Goal: Task Accomplishment & Management: Complete application form

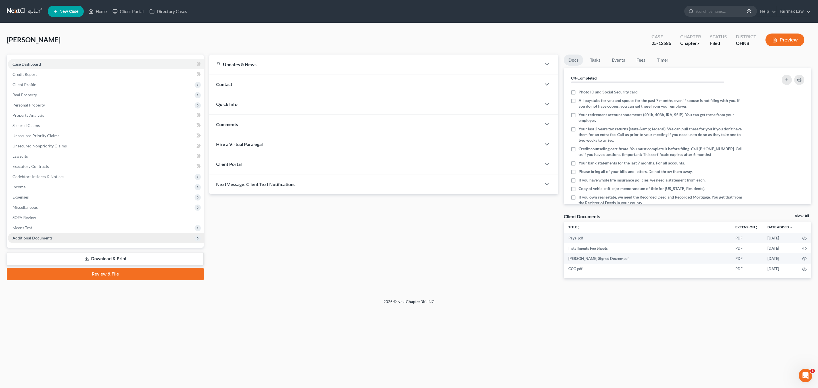
drag, startPoint x: 28, startPoint y: 236, endPoint x: 31, endPoint y: 237, distance: 3.2
click at [28, 236] on span "Additional Documents" at bounding box center [32, 237] width 40 height 5
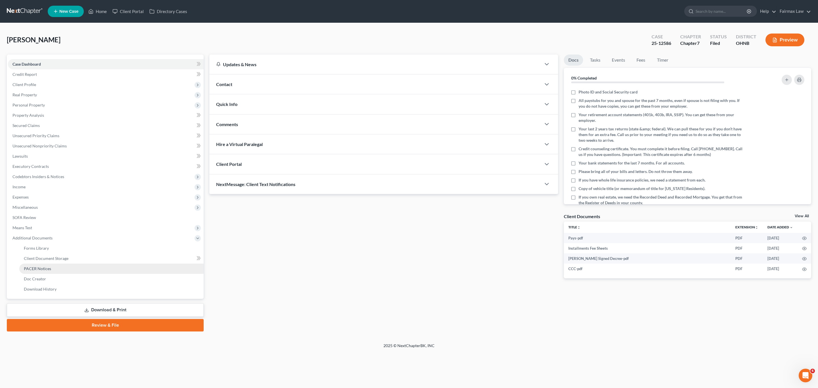
click at [37, 266] on span "PACER Notices" at bounding box center [37, 268] width 27 height 5
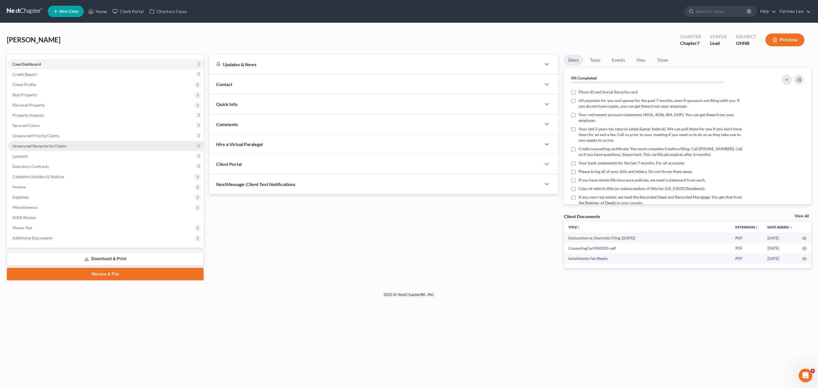
click at [60, 149] on link "Unsecured Nonpriority Claims" at bounding box center [106, 146] width 196 height 10
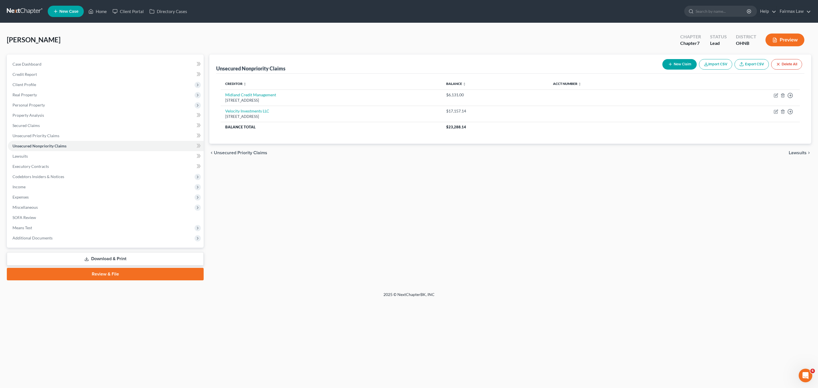
click at [715, 61] on button "Import CSV" at bounding box center [715, 64] width 33 height 11
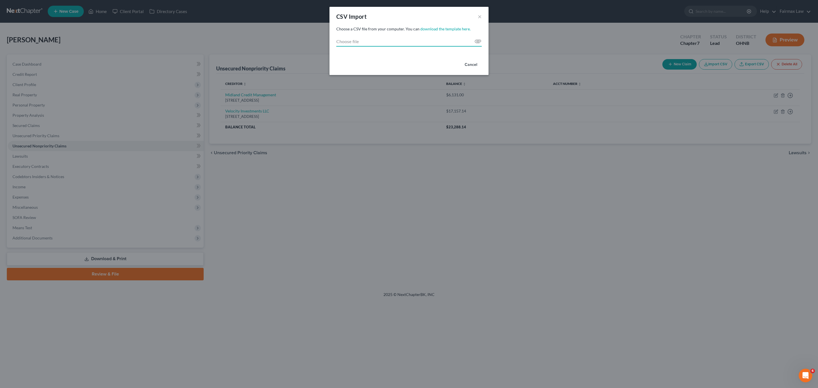
click at [474, 41] on input "Choose file" at bounding box center [408, 41] width 145 height 10
type input "C:\fakepath\2025.csv"
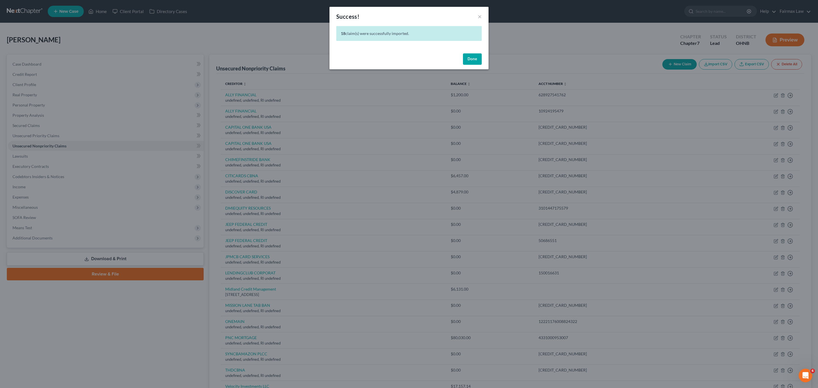
click at [470, 57] on button "Done" at bounding box center [472, 58] width 19 height 11
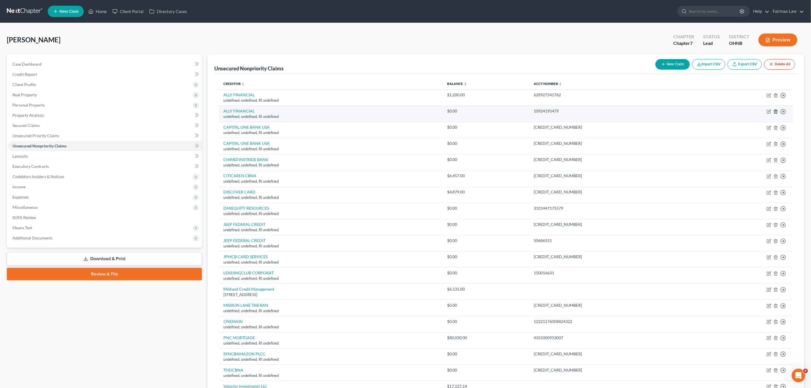
click at [777, 111] on icon "button" at bounding box center [776, 112] width 3 height 4
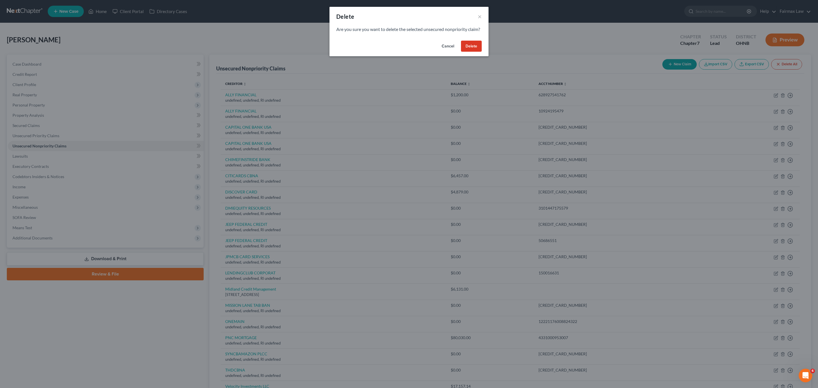
click at [466, 49] on button "Delete" at bounding box center [471, 46] width 21 height 11
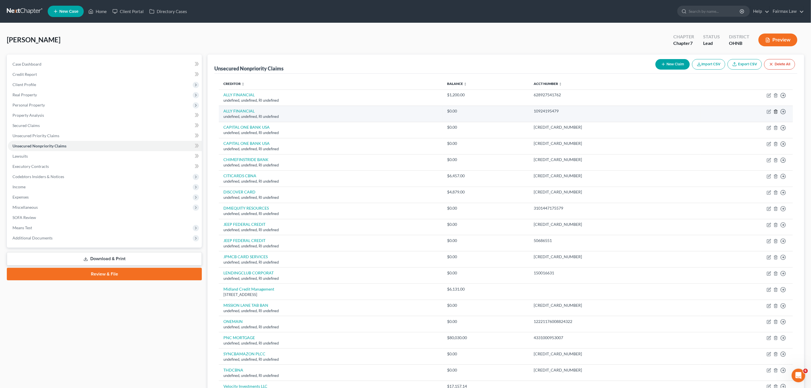
click at [776, 112] on icon "button" at bounding box center [776, 111] width 5 height 5
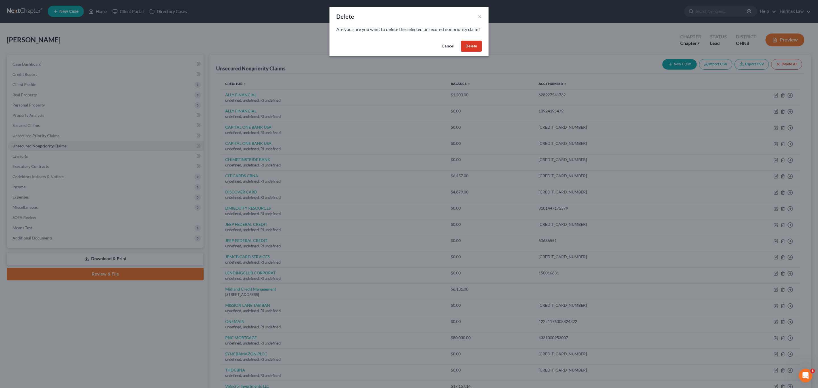
click at [470, 52] on button "Delete" at bounding box center [471, 46] width 21 height 11
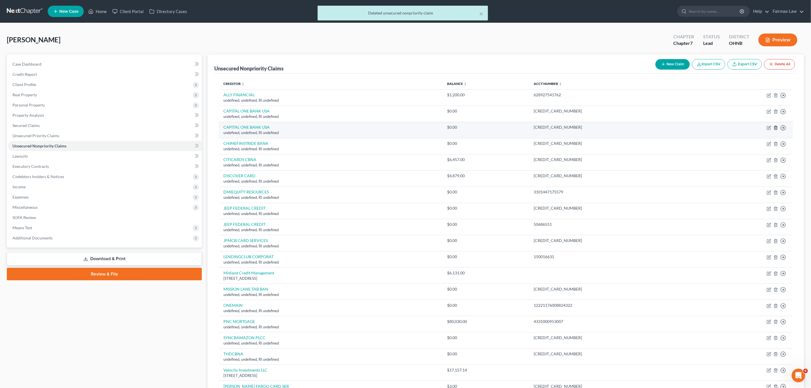
click at [776, 128] on icon "button" at bounding box center [776, 127] width 5 height 5
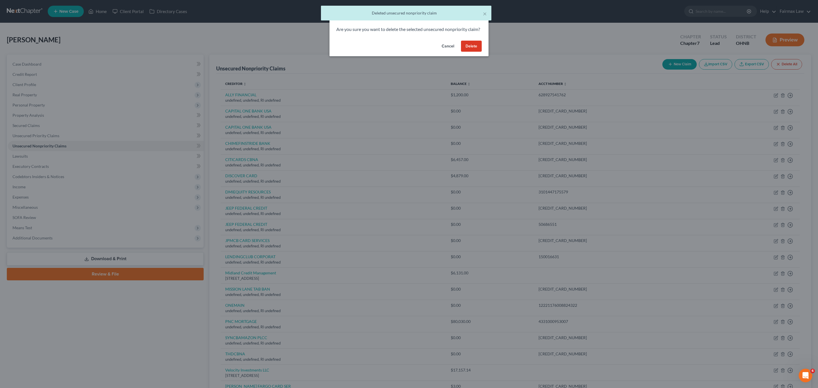
click at [472, 52] on button "Delete" at bounding box center [471, 46] width 21 height 11
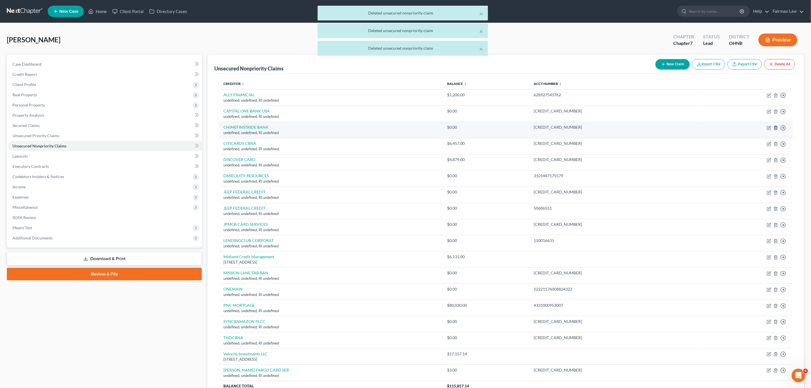
click at [776, 128] on icon "button" at bounding box center [776, 127] width 5 height 5
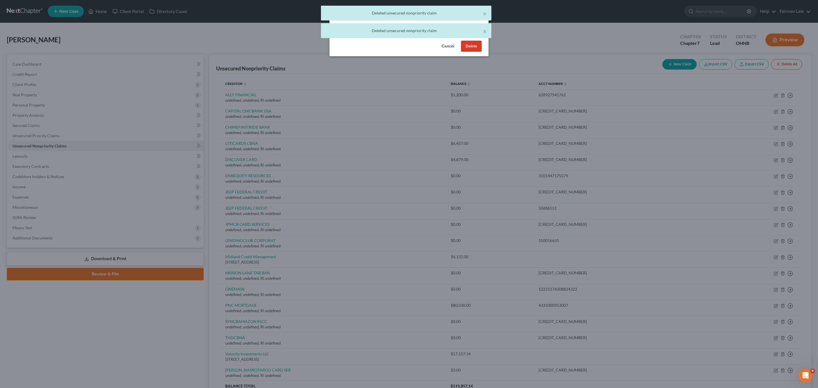
click at [471, 52] on button "Delete" at bounding box center [471, 46] width 21 height 11
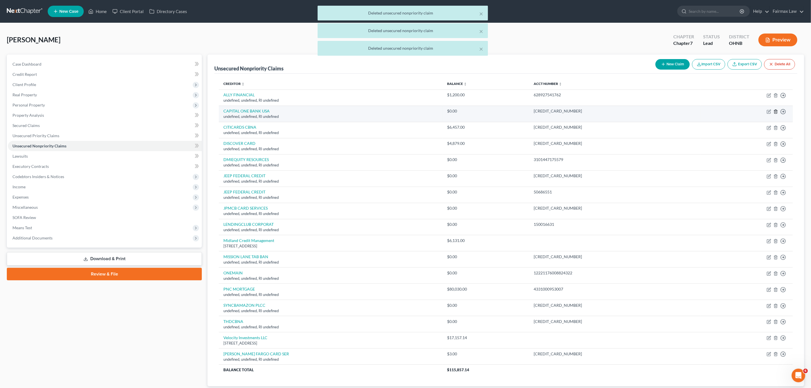
click at [775, 113] on icon "button" at bounding box center [776, 111] width 5 height 5
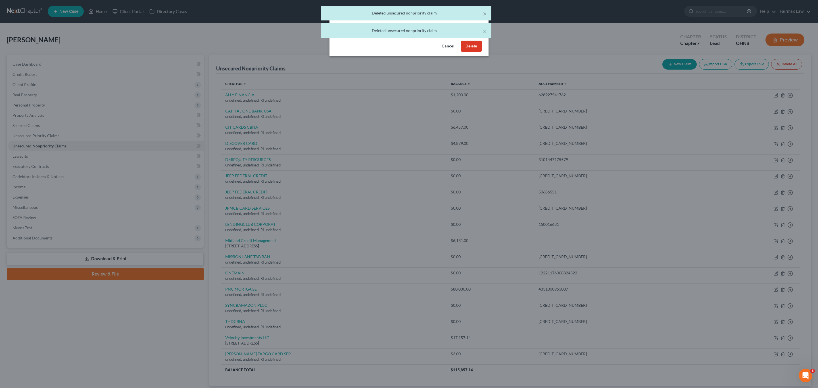
click at [473, 52] on button "Delete" at bounding box center [471, 46] width 21 height 11
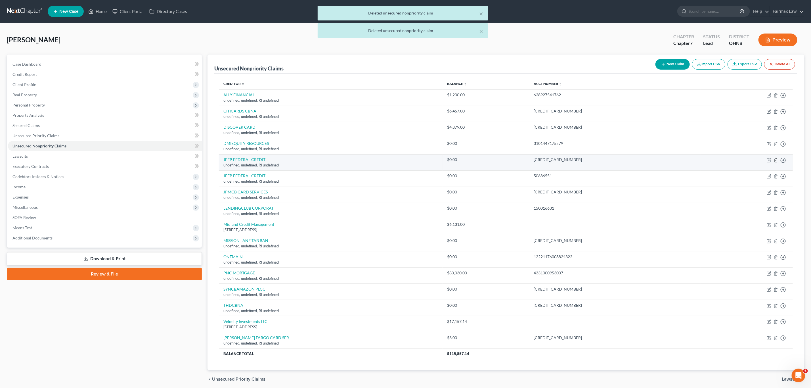
click at [777, 160] on icon "button" at bounding box center [776, 160] width 3 height 4
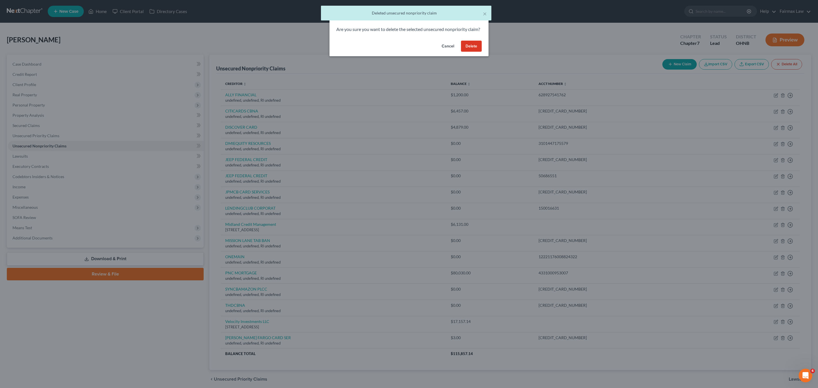
click at [469, 52] on button "Delete" at bounding box center [471, 46] width 21 height 11
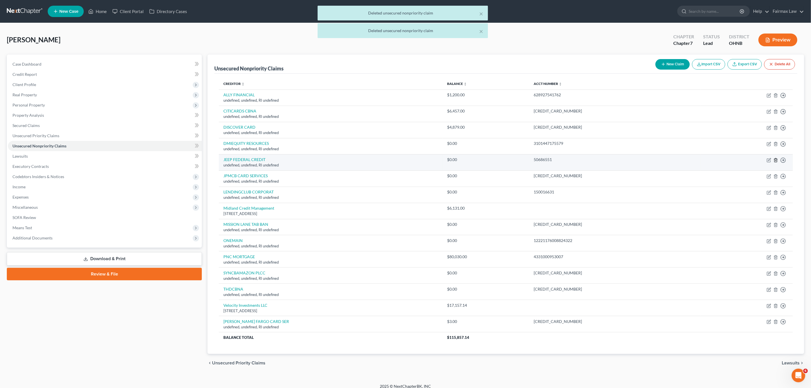
click at [776, 162] on icon "button" at bounding box center [776, 160] width 5 height 5
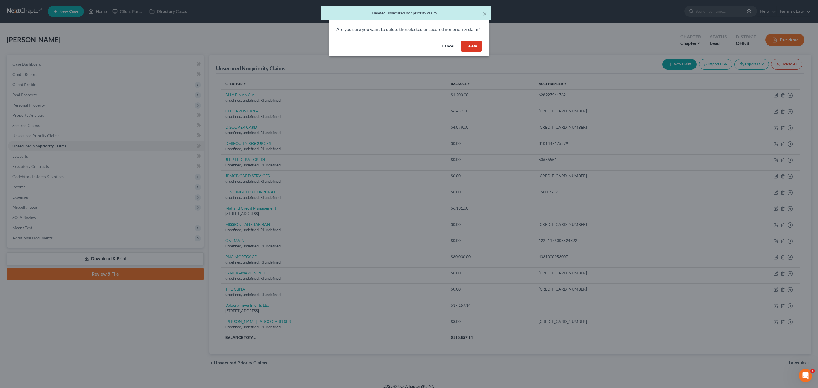
click at [474, 52] on button "Delete" at bounding box center [471, 46] width 21 height 11
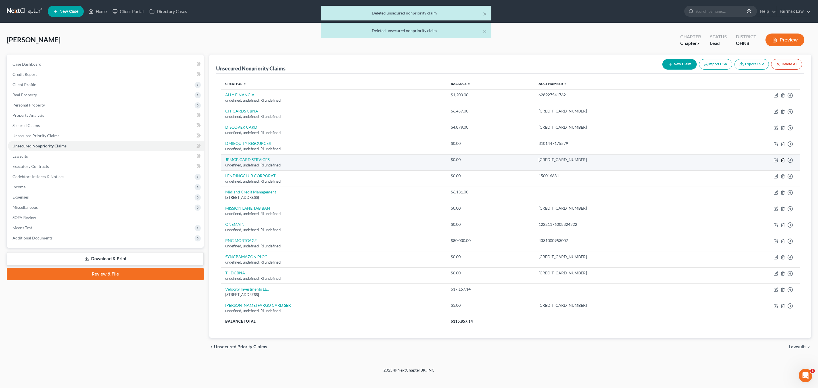
click at [784, 159] on polyline "button" at bounding box center [782, 159] width 3 height 0
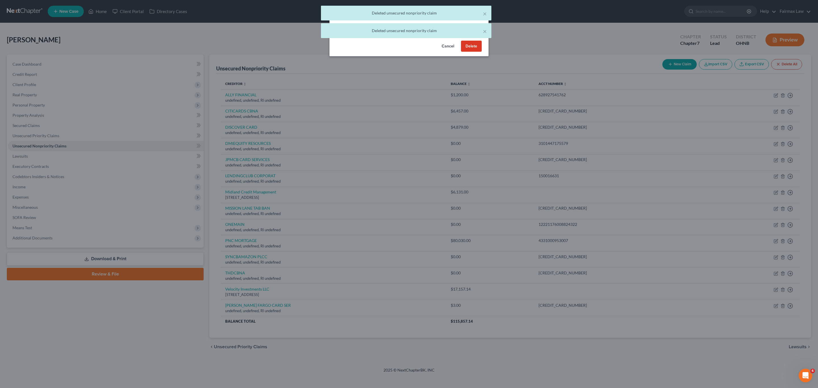
click at [476, 51] on button "Delete" at bounding box center [471, 46] width 21 height 11
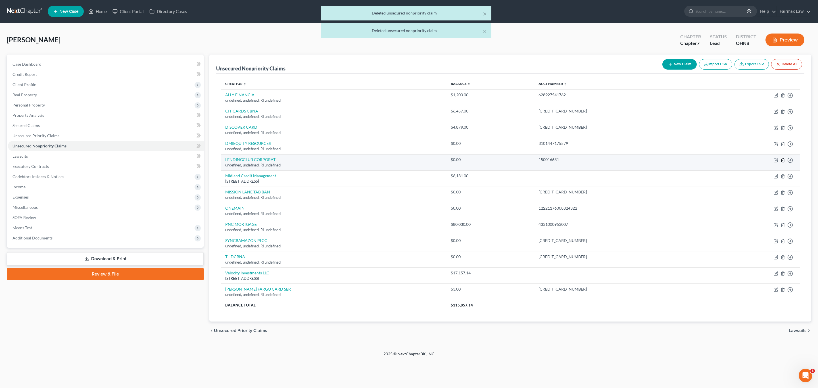
click at [783, 162] on icon "button" at bounding box center [782, 160] width 5 height 5
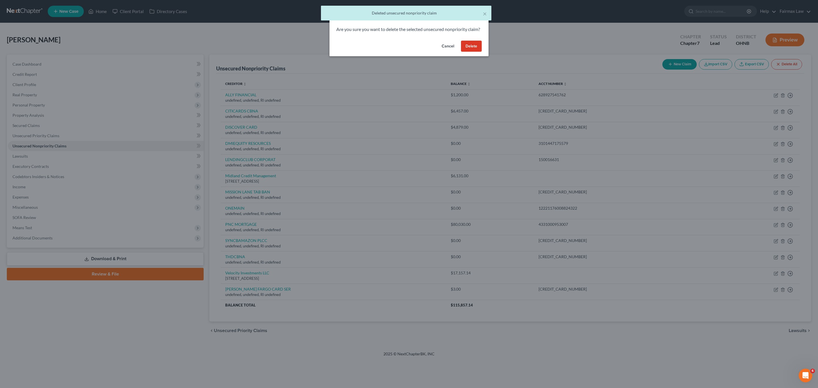
click at [474, 52] on button "Delete" at bounding box center [471, 46] width 21 height 11
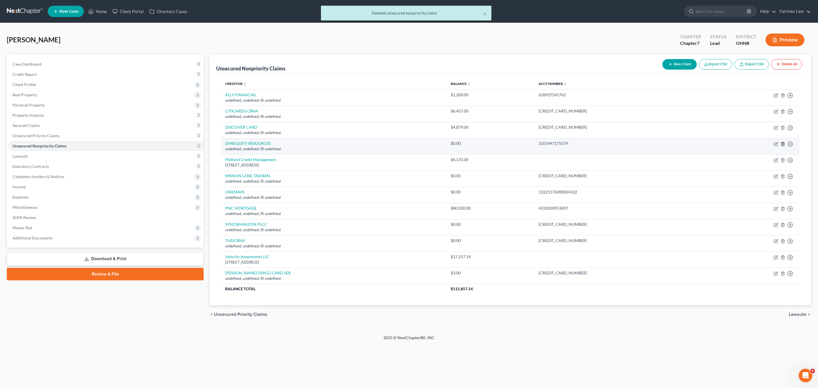
click at [782, 146] on icon "button" at bounding box center [782, 144] width 5 height 5
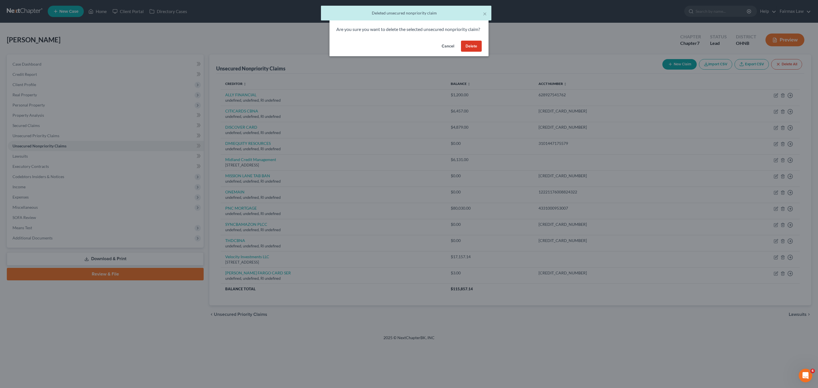
click at [469, 51] on button "Delete" at bounding box center [471, 46] width 21 height 11
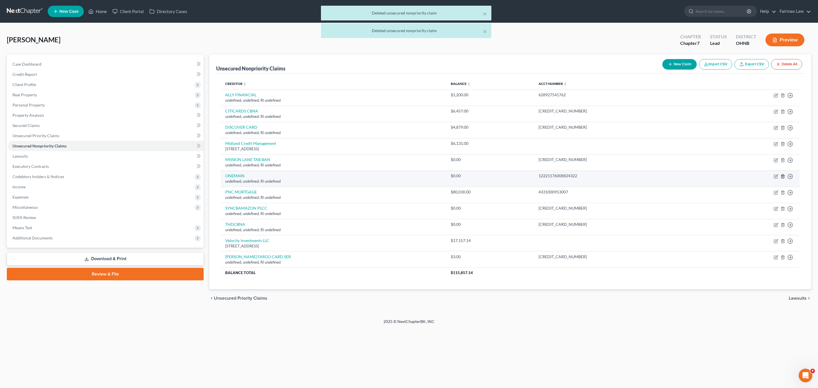
click at [784, 178] on icon "button" at bounding box center [782, 176] width 5 height 5
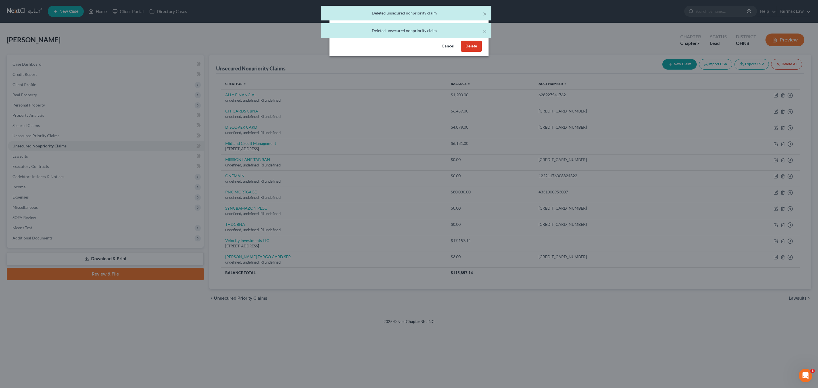
click at [459, 46] on div "Cancel Delete" at bounding box center [408, 47] width 159 height 18
click at [468, 50] on button "Delete" at bounding box center [471, 46] width 21 height 11
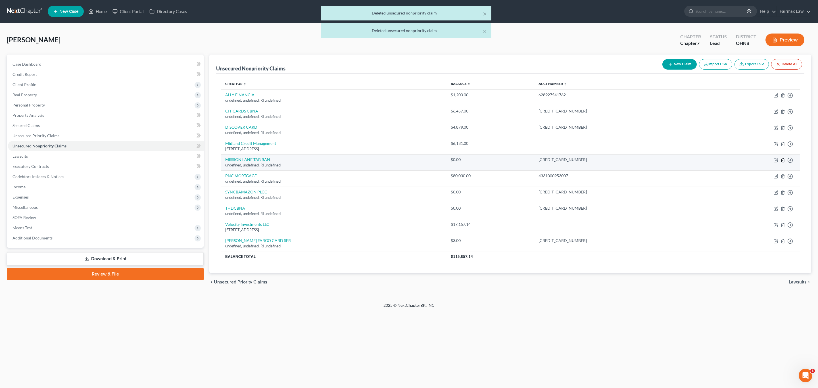
click at [783, 161] on icon "button" at bounding box center [782, 160] width 5 height 5
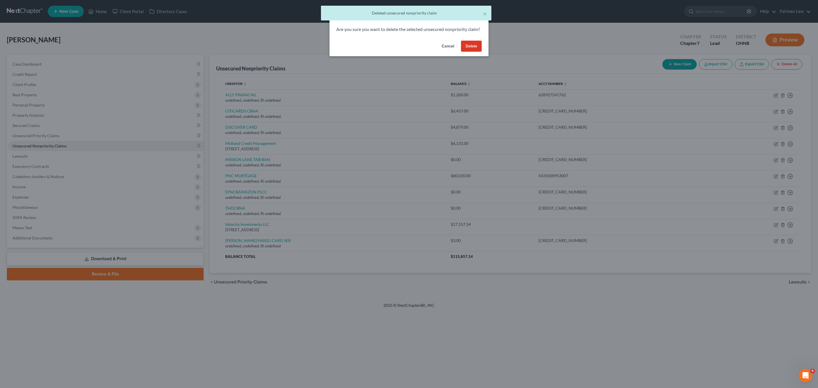
click at [470, 52] on button "Delete" at bounding box center [471, 46] width 21 height 11
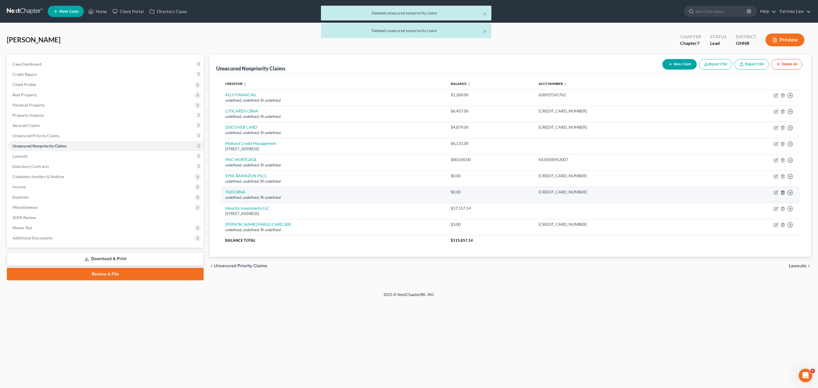
click at [781, 194] on icon "button" at bounding box center [782, 192] width 5 height 5
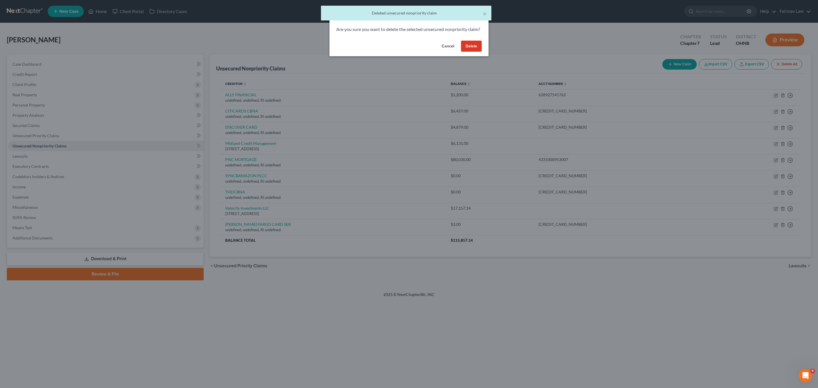
click at [471, 51] on button "Delete" at bounding box center [471, 46] width 21 height 11
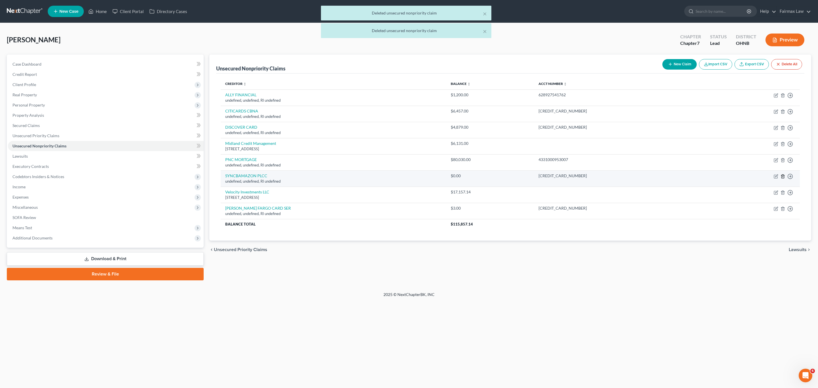
click at [783, 177] on icon "button" at bounding box center [782, 176] width 5 height 5
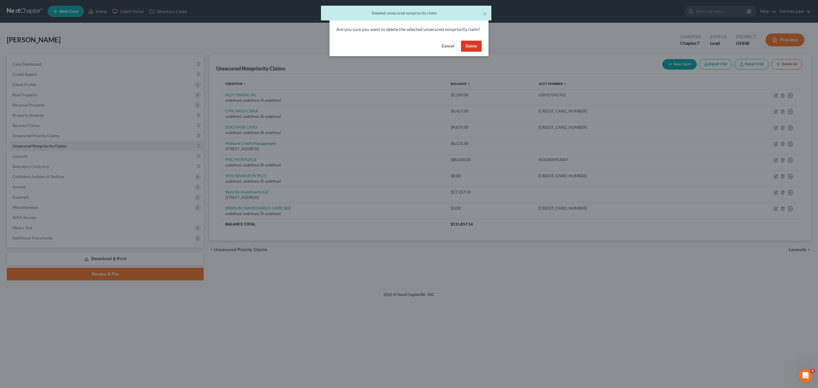
click at [467, 52] on button "Delete" at bounding box center [471, 46] width 21 height 11
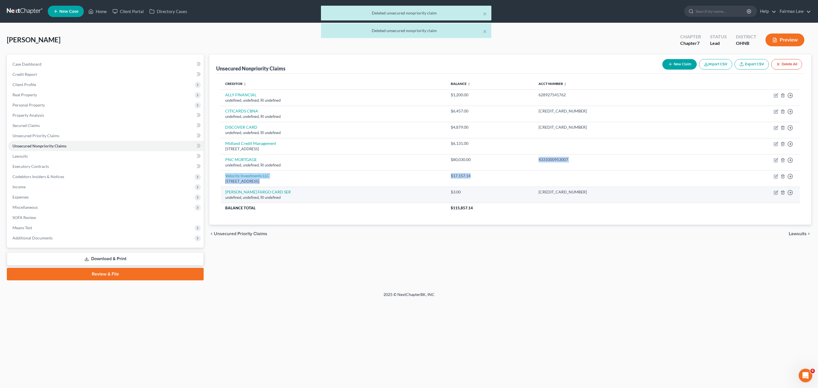
click at [559, 181] on tbody "ALLY FINANCIAL undefined, undefined, RI undefined $1,200.00 628927541762 Move t…" at bounding box center [510, 151] width 579 height 124
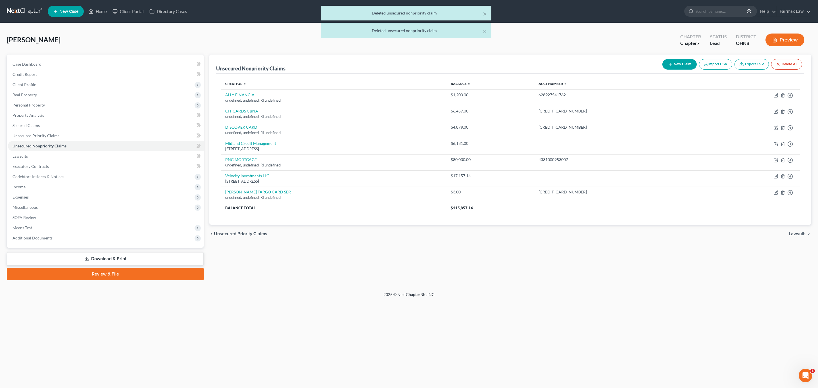
click at [583, 223] on div "Creditor expand_more expand_less unfold_more Balance expand_more expand_less un…" at bounding box center [510, 149] width 588 height 151
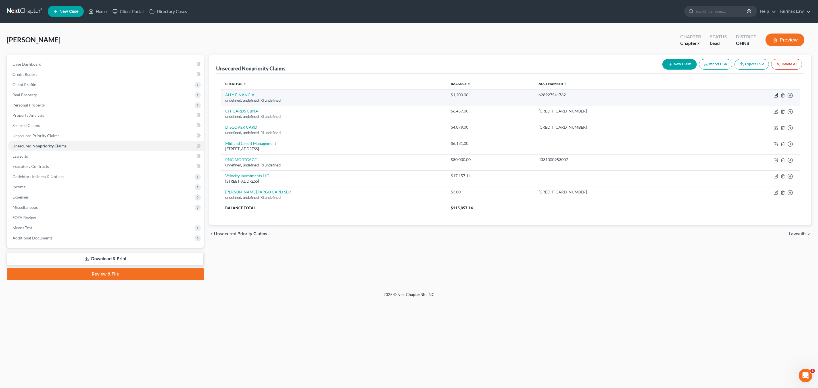
click at [775, 95] on icon "button" at bounding box center [775, 95] width 5 height 5
select select "41"
select select "14"
select select "0"
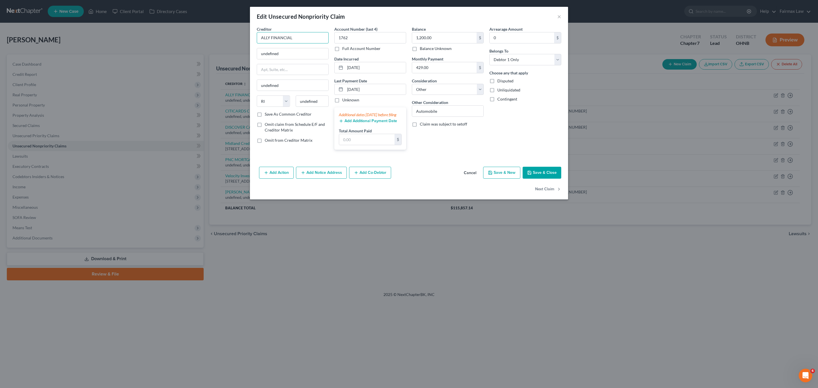
click at [315, 34] on input "ALLY FINANCIAL" at bounding box center [293, 37] width 72 height 11
click at [290, 69] on div "PO BOX 380901, Minneapolis, MN 55438" at bounding box center [294, 71] width 66 height 5
type input "Ally Financial"
type input "PO BOX 380901"
type input "Minneapolis"
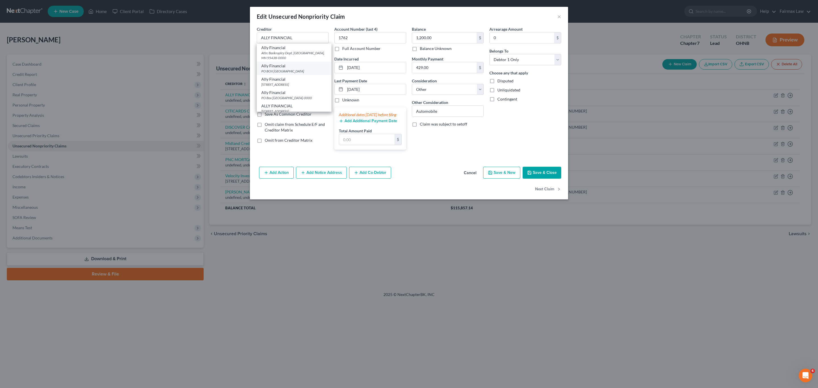
select select "24"
type input "55438"
click at [548, 193] on button "Next Claim" at bounding box center [548, 189] width 26 height 12
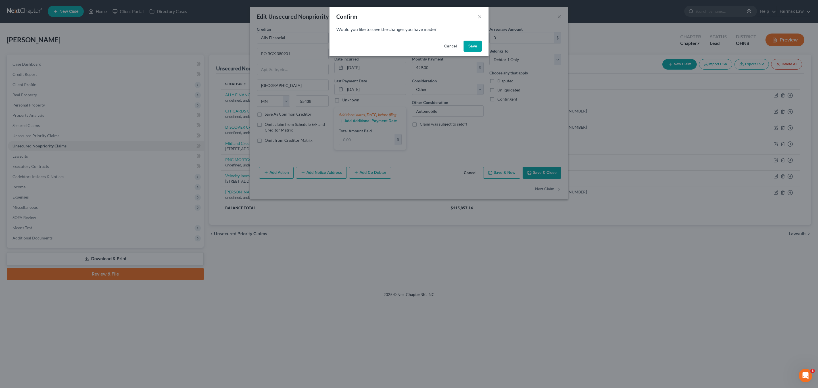
click at [475, 49] on button "Save" at bounding box center [472, 46] width 18 height 11
select select "41"
select select "14"
select select "0"
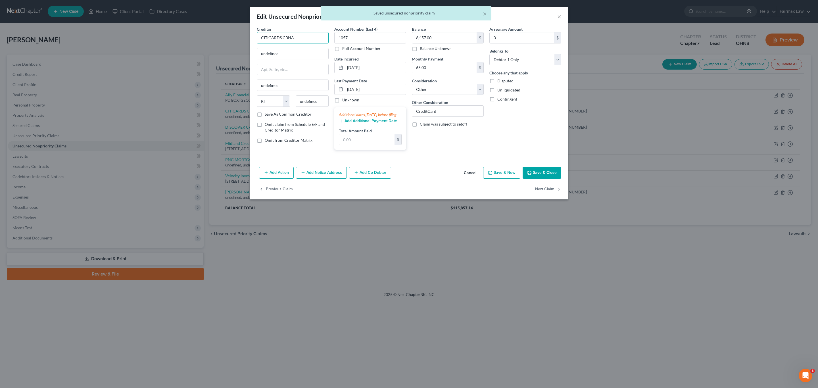
click at [315, 36] on input "CITICARDS CBNA" at bounding box center [293, 37] width 72 height 11
type input "CITICARDS CBNA"
click at [298, 45] on div "CITICARDS CBNA" at bounding box center [290, 48] width 59 height 6
type input "5800 SOUTH CORPORATE PLACE"
type input "Sioux Falls"
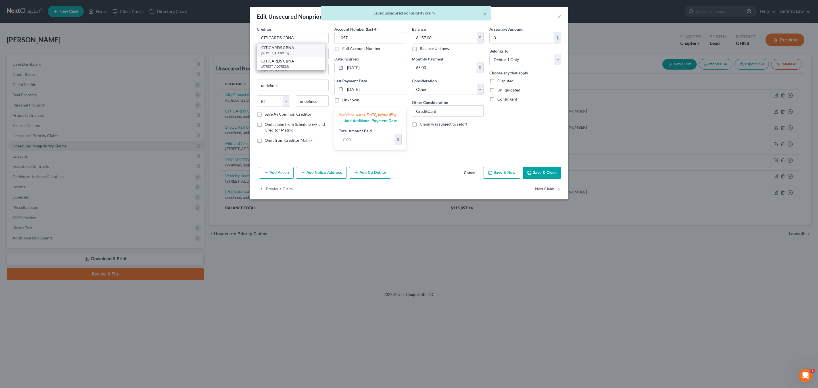
select select "43"
type input "57108"
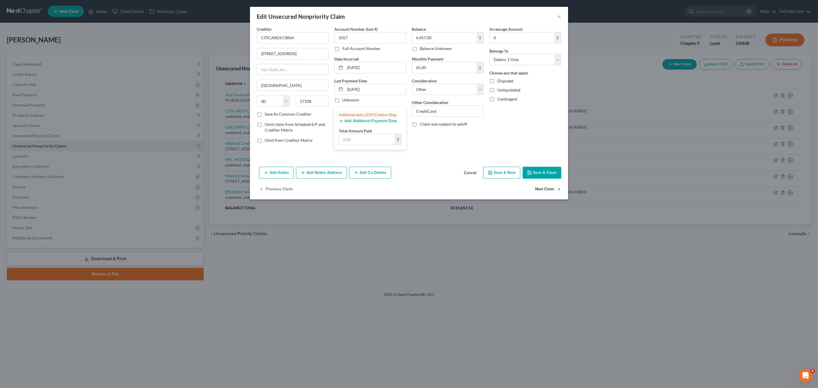
click at [549, 194] on button "Next Claim" at bounding box center [548, 189] width 26 height 12
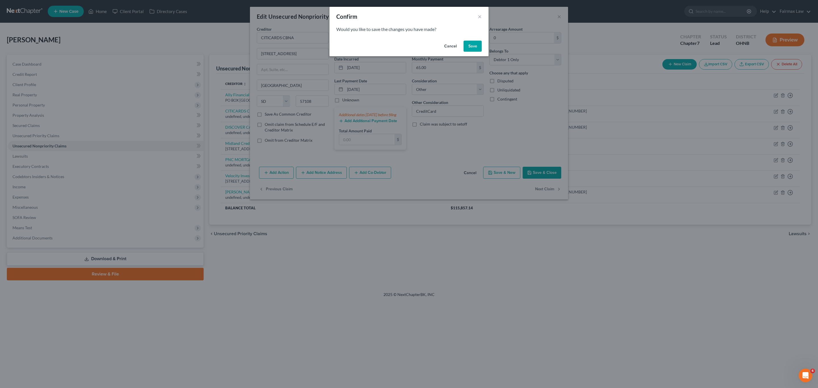
click at [470, 49] on button "Save" at bounding box center [472, 46] width 18 height 11
select select "41"
select select "14"
select select "0"
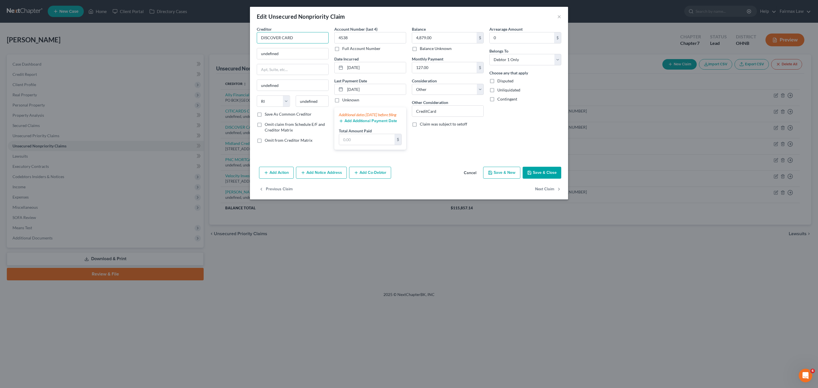
click at [316, 39] on input "DISCOVER CARD" at bounding box center [293, 37] width 72 height 11
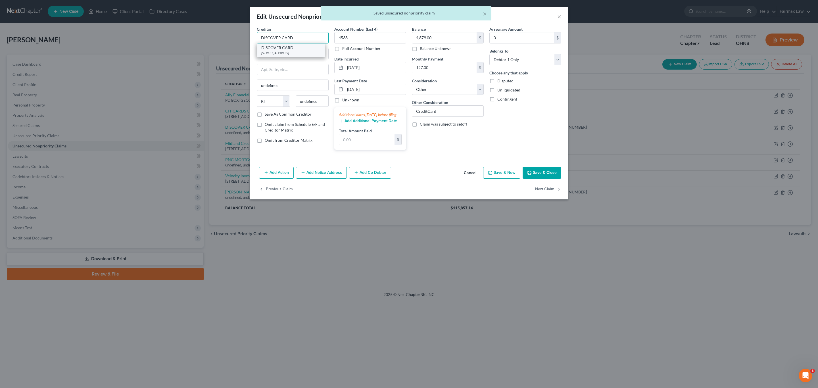
type input "DISCOVER CARD"
click at [300, 47] on div "DISCOVER CARD" at bounding box center [290, 48] width 59 height 6
type input "2500 Lake Cook Road"
type input "Deerfield"
select select "14"
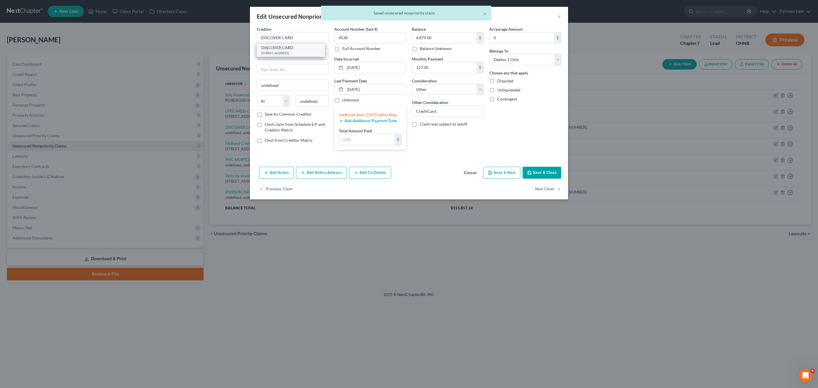
type input "60015"
click at [543, 193] on button "Next Claim" at bounding box center [548, 189] width 26 height 12
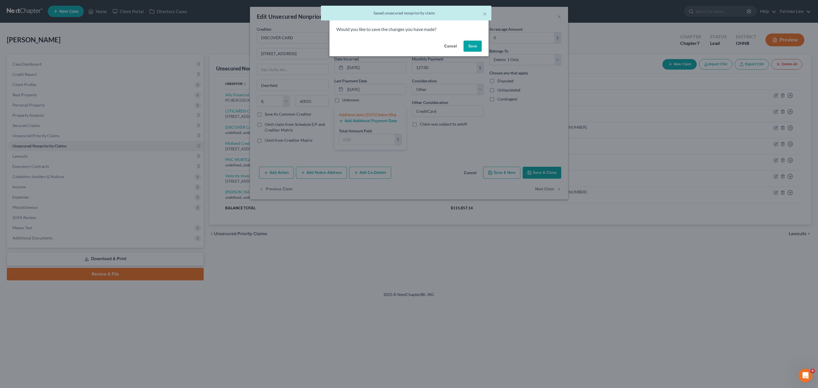
click at [476, 51] on button "Save" at bounding box center [472, 46] width 18 height 11
select select "4"
select select "0"
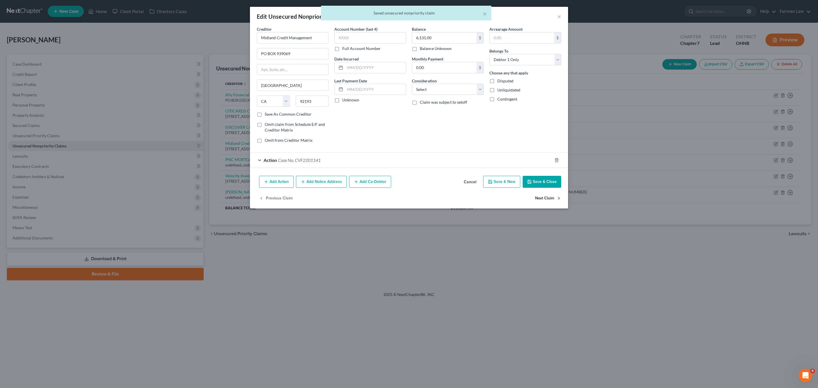
click at [542, 200] on button "Next Claim" at bounding box center [548, 198] width 26 height 12
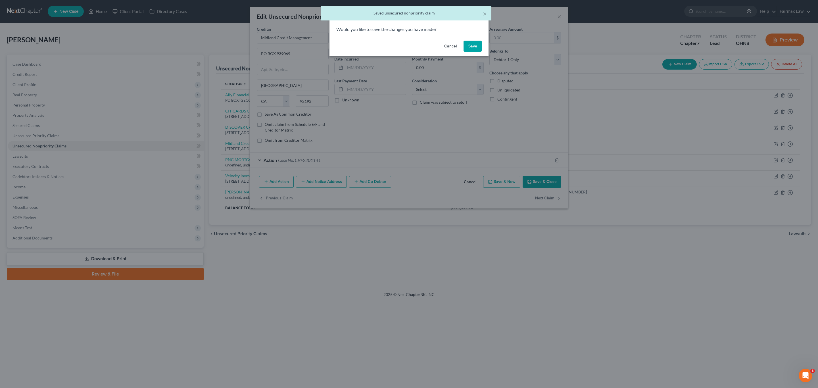
click at [470, 46] on button "Save" at bounding box center [472, 46] width 18 height 11
select select "41"
select select "14"
select select "0"
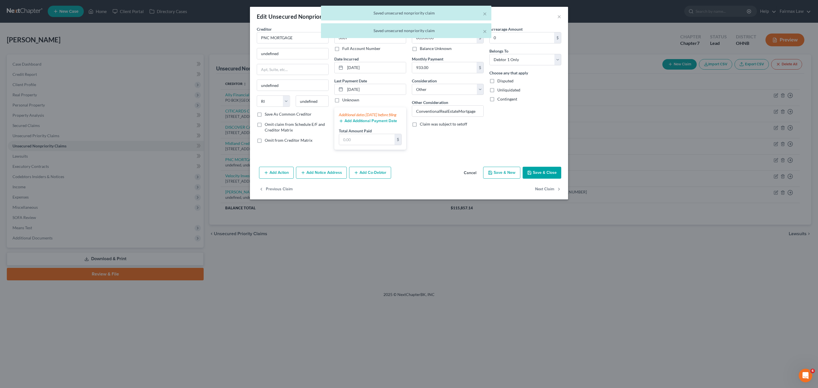
click at [309, 39] on div "× Saved unsecured nonpriority claim × Saved unsecured nonpriority claim" at bounding box center [406, 23] width 818 height 35
click at [303, 37] on div "× Saved unsecured nonpriority claim × Saved unsecured nonpriority claim" at bounding box center [406, 23] width 818 height 35
click at [289, 36] on body "Home New Case Client Portal Directory Cases Fairmax Law alejandra@fairmaxlaw.co…" at bounding box center [409, 194] width 818 height 388
click at [302, 39] on input "PNC MORTGAGE" at bounding box center [293, 37] width 72 height 11
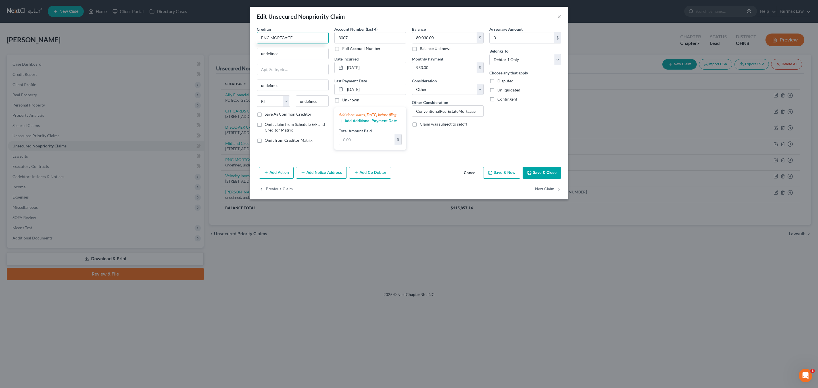
drag, startPoint x: 259, startPoint y: 38, endPoint x: 300, endPoint y: 39, distance: 40.9
click at [300, 38] on input "PNC MORTGAGE" at bounding box center [293, 37] width 72 height 11
type input "PNC MORTGAGE"
click at [309, 55] on input "undefined" at bounding box center [292, 53] width 71 height 11
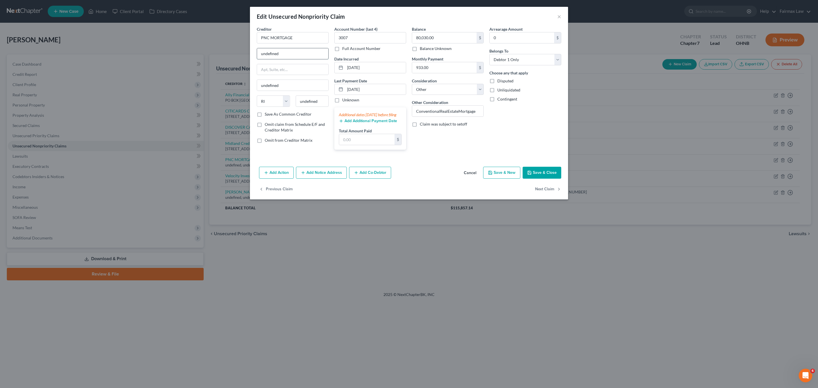
click at [309, 55] on input "undefined" at bounding box center [292, 53] width 71 height 11
paste input "P.O. Box 8807, Dayton, OH 45401"
drag, startPoint x: 309, startPoint y: 55, endPoint x: 326, endPoint y: 55, distance: 17.0
click at [326, 55] on input "P.O. Box 8807, Dayton, OH 45401" at bounding box center [292, 53] width 71 height 11
type input "P.O. Box 8807, Dayton, OH 45401"
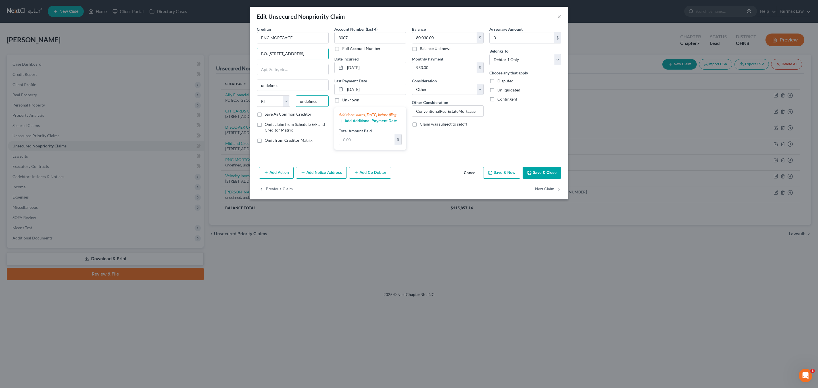
click at [316, 102] on input "undefined" at bounding box center [312, 100] width 33 height 11
paste input "45401"
type input "45401"
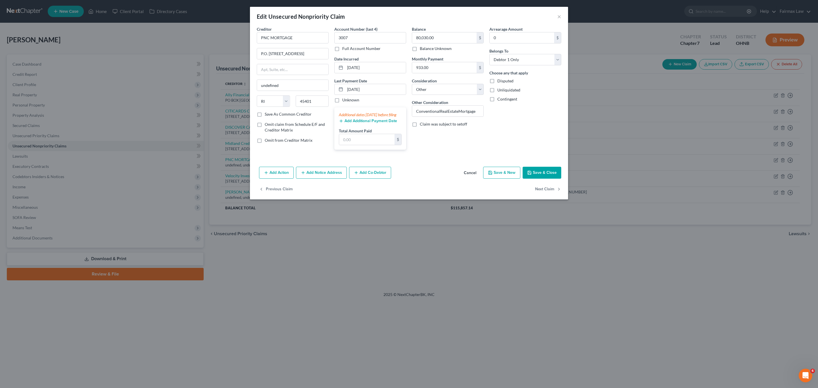
click at [514, 142] on div "Arrearage Amount 0 $ Belongs To * Select Debtor 1 Only Debtor 2 Only Debtor 1 A…" at bounding box center [525, 90] width 78 height 128
type input "Dayton"
select select "36"
drag, startPoint x: 286, startPoint y: 52, endPoint x: 339, endPoint y: 54, distance: 53.1
click at [339, 54] on div "Creditor * PNC MORTGAGE P.O. Box 8807, Dayton, OH 45401 Dayton State AL AK AR A…" at bounding box center [409, 90] width 310 height 128
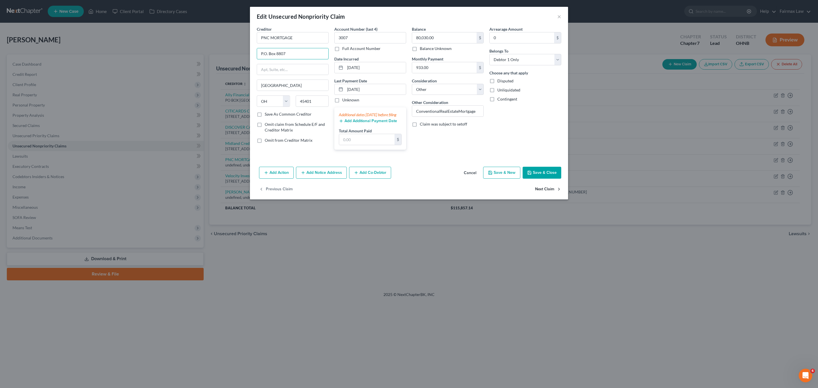
type input "P.O. Box 8807"
click at [548, 195] on button "Next Claim" at bounding box center [548, 189] width 26 height 12
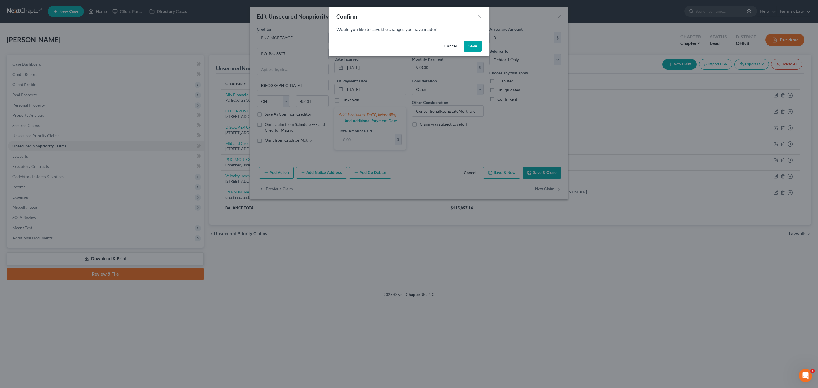
click at [475, 44] on button "Save" at bounding box center [472, 46] width 18 height 11
select select "33"
select select "2"
select select "0"
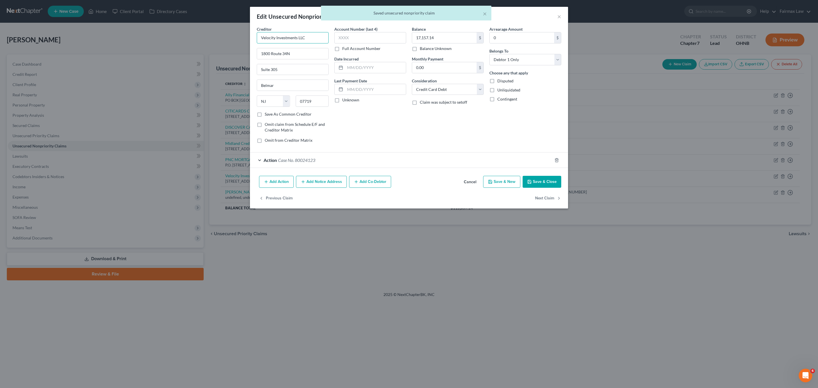
click at [318, 36] on input "Velocity Investments LLC" at bounding box center [293, 37] width 72 height 11
click at [558, 16] on div "× Saved unsecured nonpriority claim" at bounding box center [406, 15] width 818 height 18
click at [559, 17] on div "× Saved unsecured nonpriority claim" at bounding box center [406, 15] width 818 height 18
click at [543, 183] on button "Save & Close" at bounding box center [541, 182] width 39 height 12
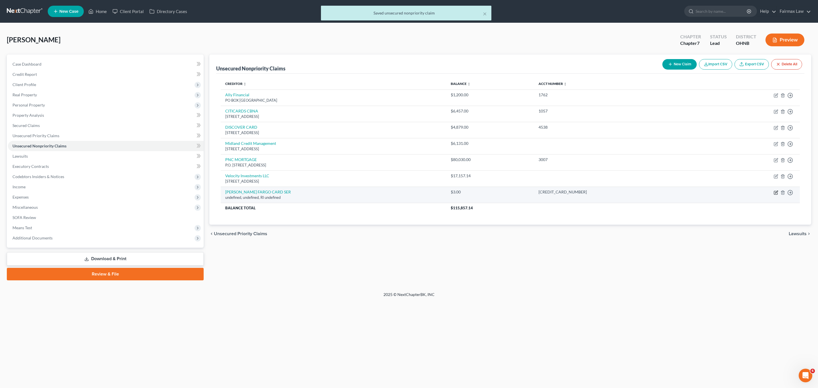
click at [775, 193] on icon "button" at bounding box center [775, 192] width 5 height 5
select select "41"
select select "14"
select select "0"
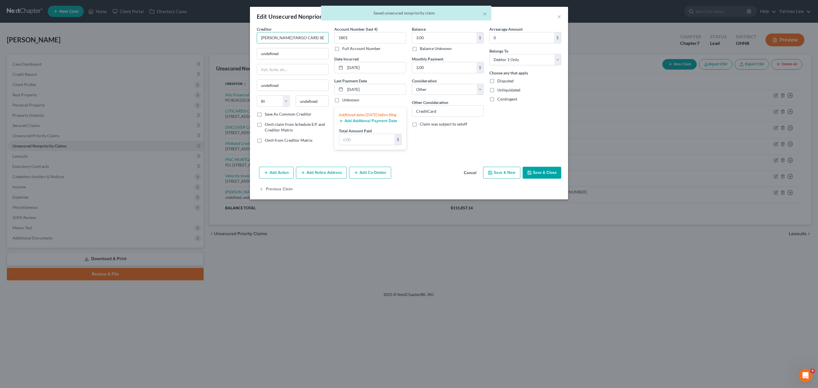
click at [307, 42] on input "WELLS FARGO CARD SER" at bounding box center [293, 37] width 72 height 11
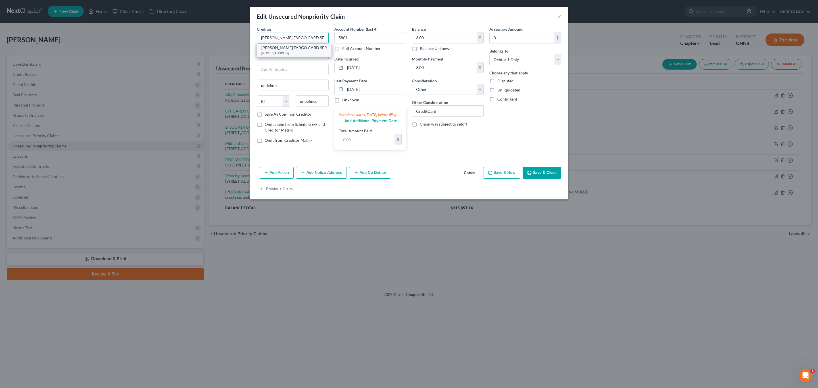
type input "WELLS FARGO CARD SER"
click at [304, 47] on div "WELLS FARGO CARD SER" at bounding box center [294, 48] width 66 height 6
type input "PO BOX 14517"
type input "Des Moines"
select select "16"
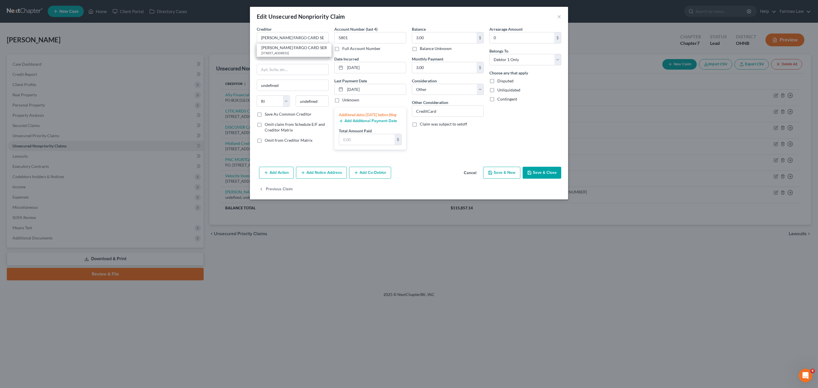
type input "50306"
click at [543, 175] on button "Save & Close" at bounding box center [541, 173] width 39 height 12
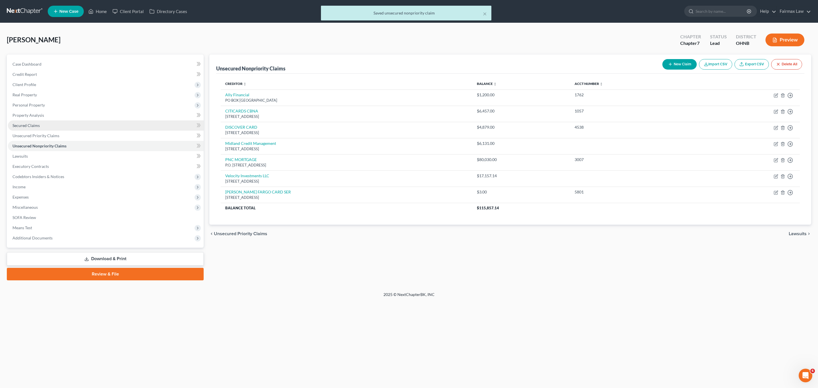
drag, startPoint x: 33, startPoint y: 125, endPoint x: 52, endPoint y: 126, distance: 19.6
click at [33, 125] on span "Secured Claims" at bounding box center [25, 125] width 27 height 5
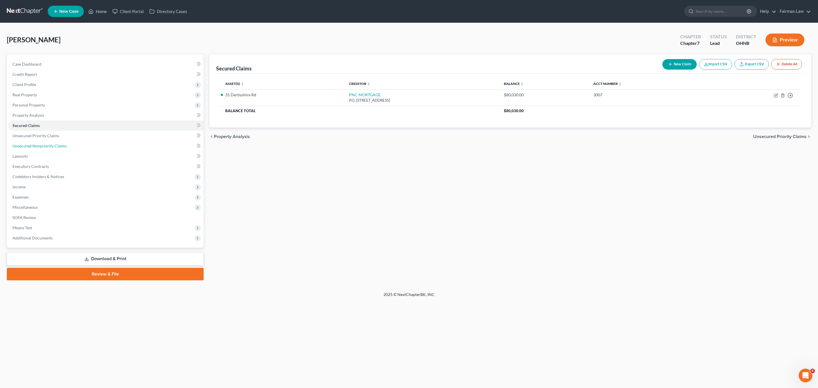
click at [59, 148] on span "Unsecured Nonpriority Claims" at bounding box center [39, 145] width 54 height 5
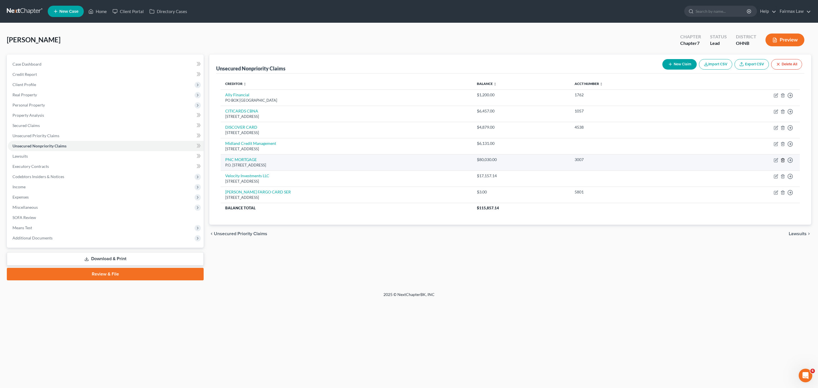
click at [782, 160] on icon "button" at bounding box center [782, 160] width 5 height 5
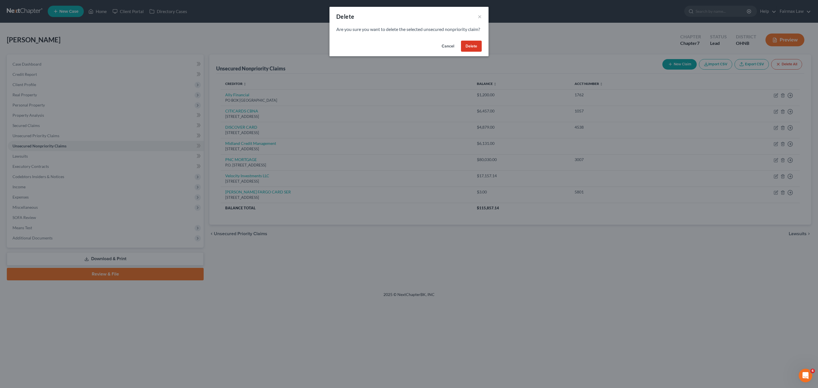
click at [474, 50] on button "Delete" at bounding box center [471, 46] width 21 height 11
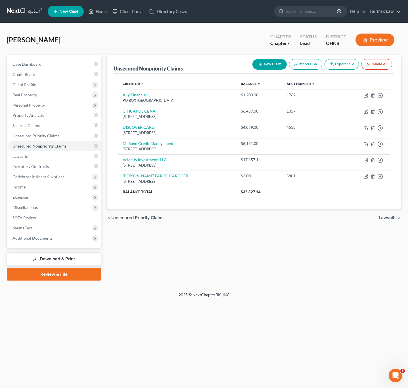
click at [309, 354] on div "Home New Case Client Portal Directory Cases Fairmax Law alejandra@fairmaxlaw.co…" at bounding box center [204, 194] width 408 height 388
drag, startPoint x: 275, startPoint y: 320, endPoint x: 278, endPoint y: 318, distance: 4.1
click at [275, 320] on div "Home New Case Client Portal Directory Cases Fairmax Law alejandra@fairmaxlaw.co…" at bounding box center [204, 194] width 408 height 388
click at [34, 160] on link "Lawsuits" at bounding box center [54, 156] width 93 height 10
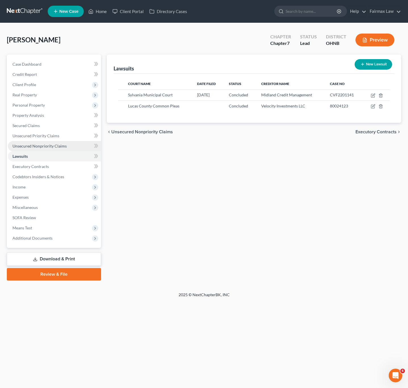
click at [45, 143] on span "Unsecured Nonpriority Claims" at bounding box center [39, 145] width 54 height 5
